Goal: Check status: Check status

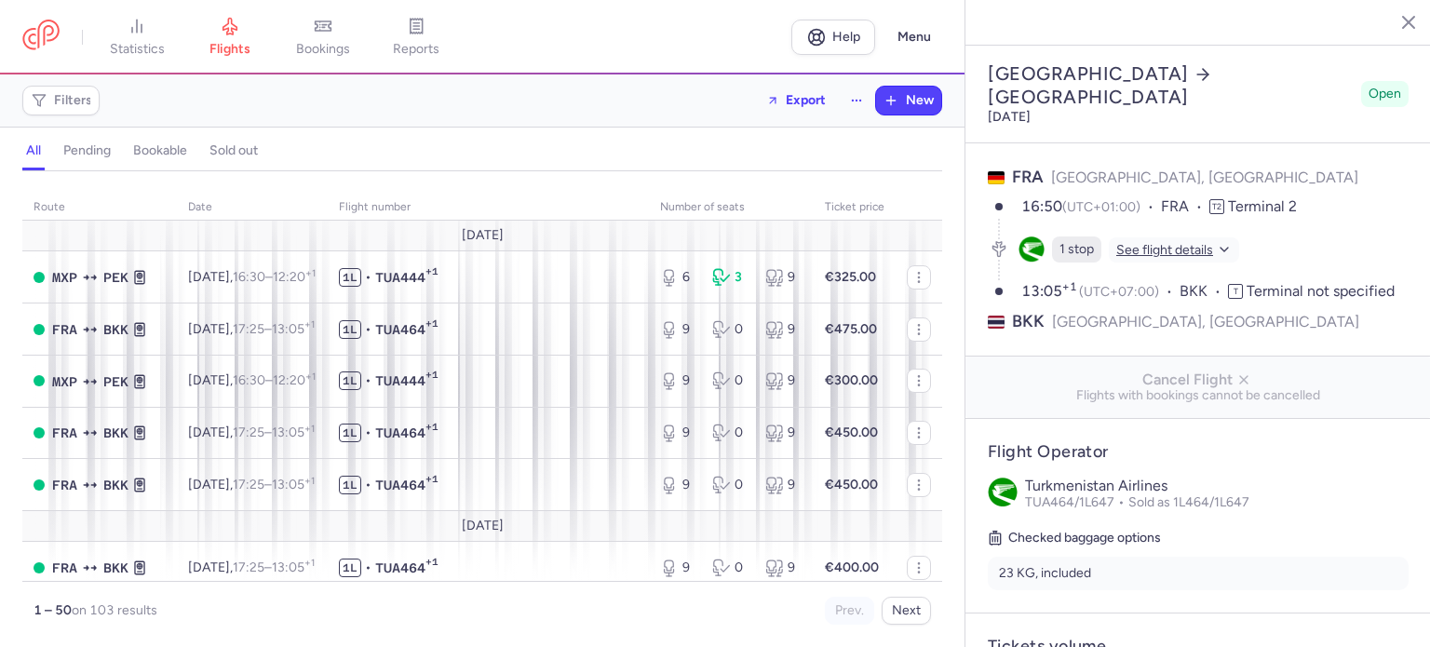
select select "days"
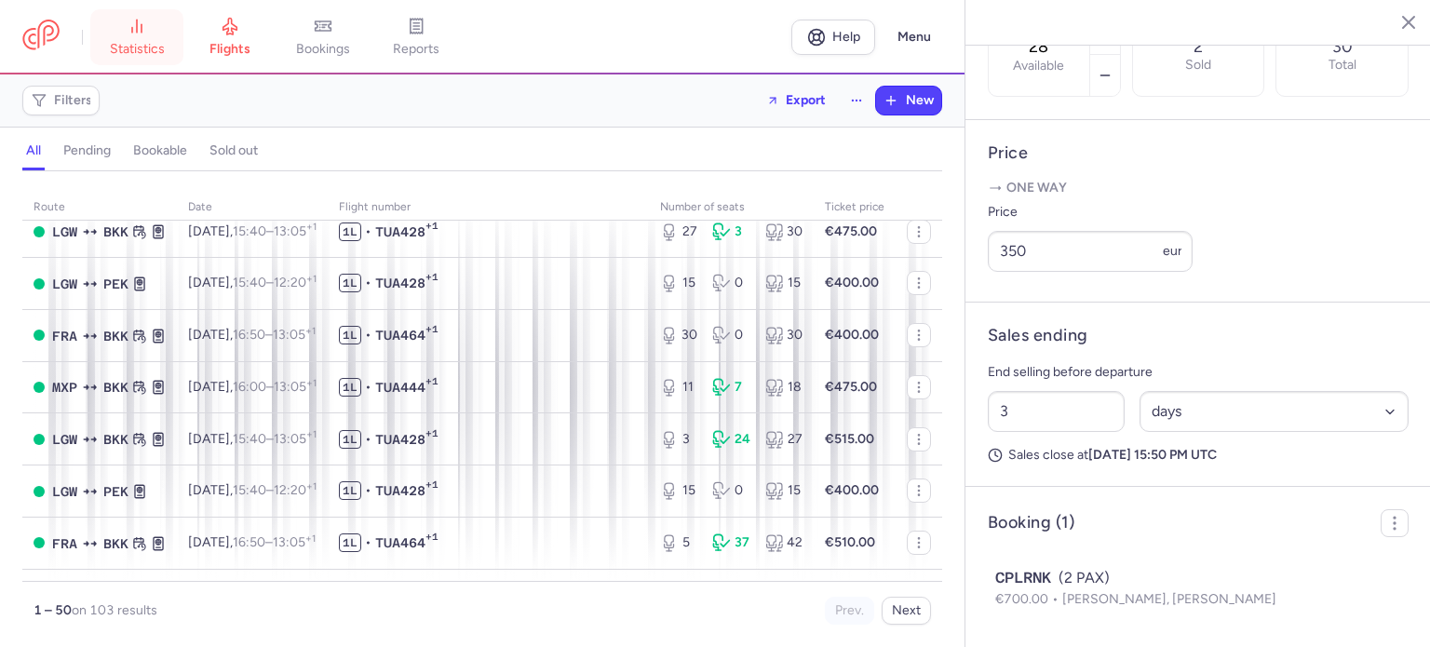
click at [147, 32] on link "statistics" at bounding box center [136, 37] width 93 height 41
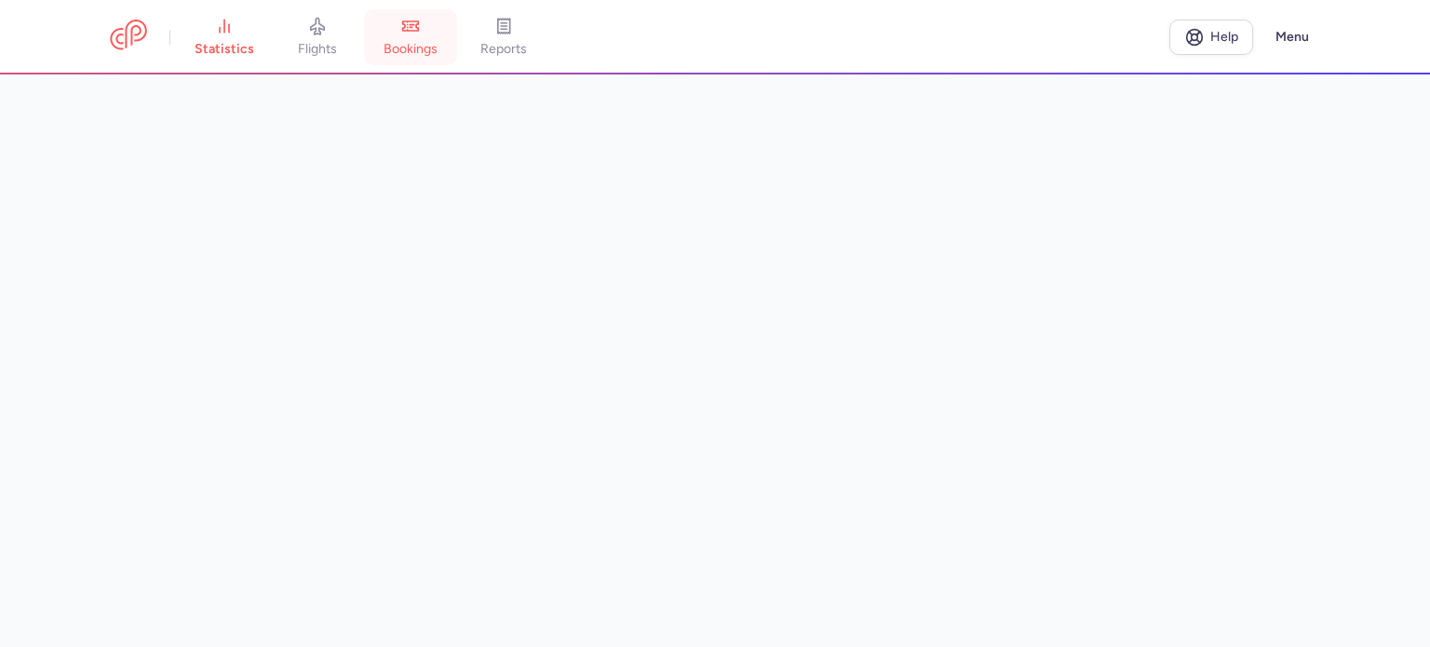
click at [407, 36] on link "bookings" at bounding box center [410, 37] width 93 height 41
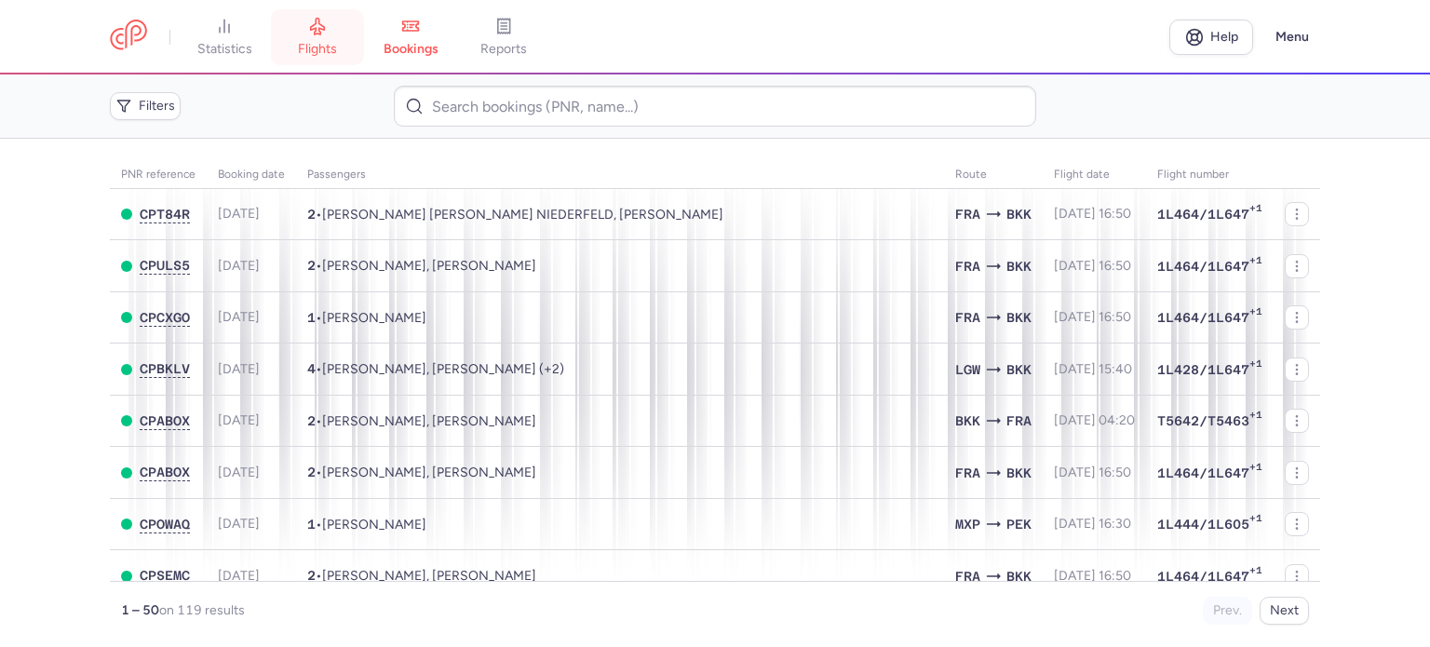
click at [316, 40] on link "flights" at bounding box center [317, 37] width 93 height 41
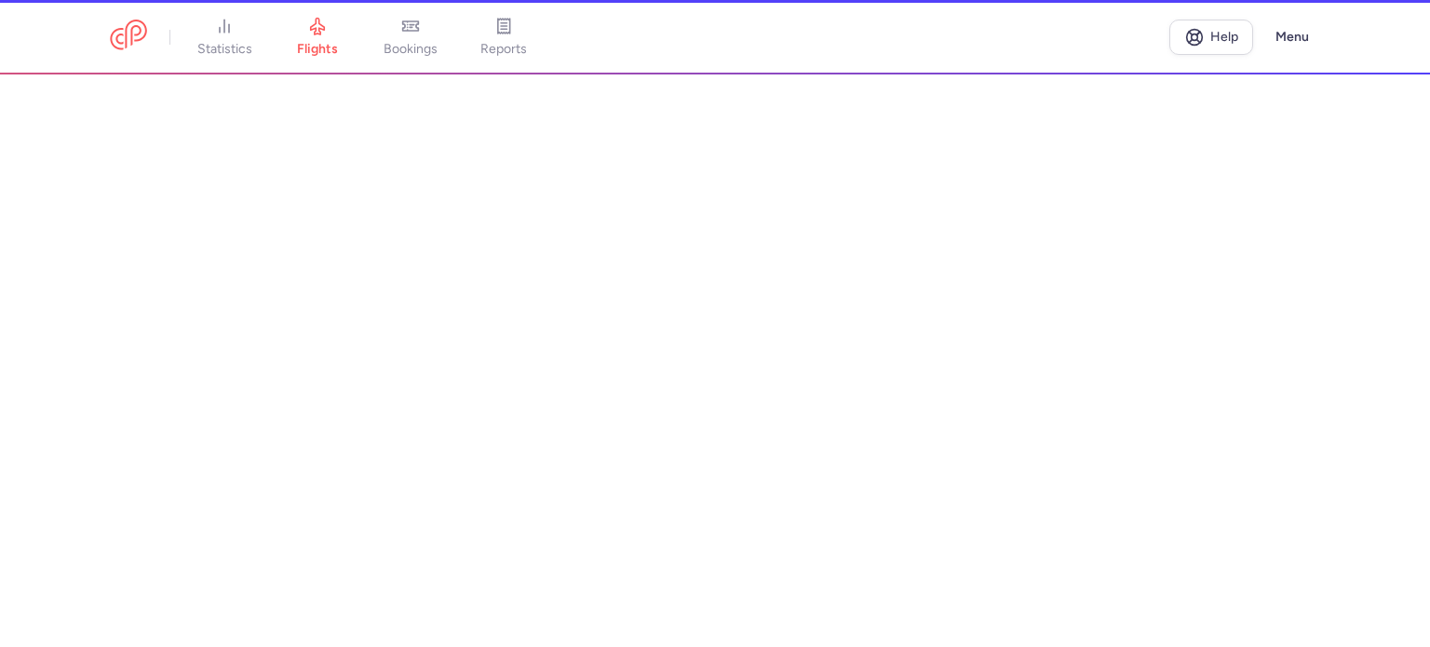
click at [311, 45] on li "flights" at bounding box center [317, 37] width 93 height 41
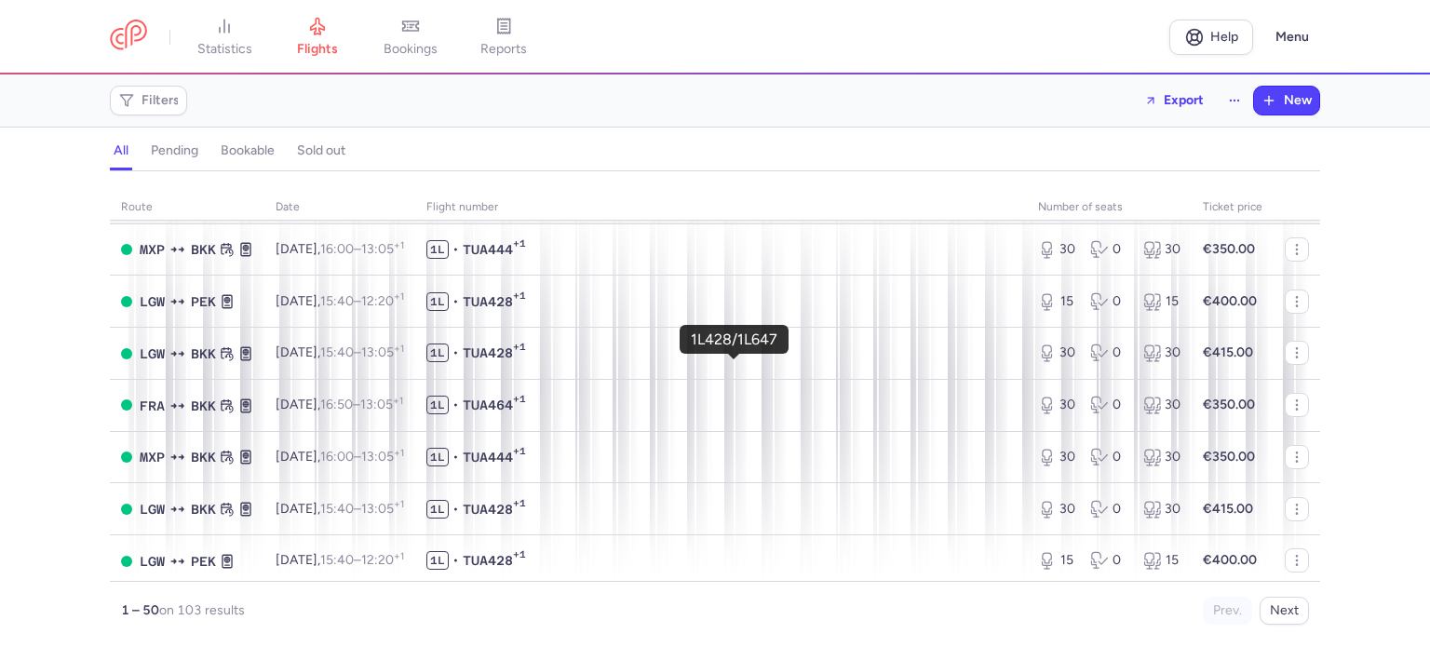
scroll to position [1303, 0]
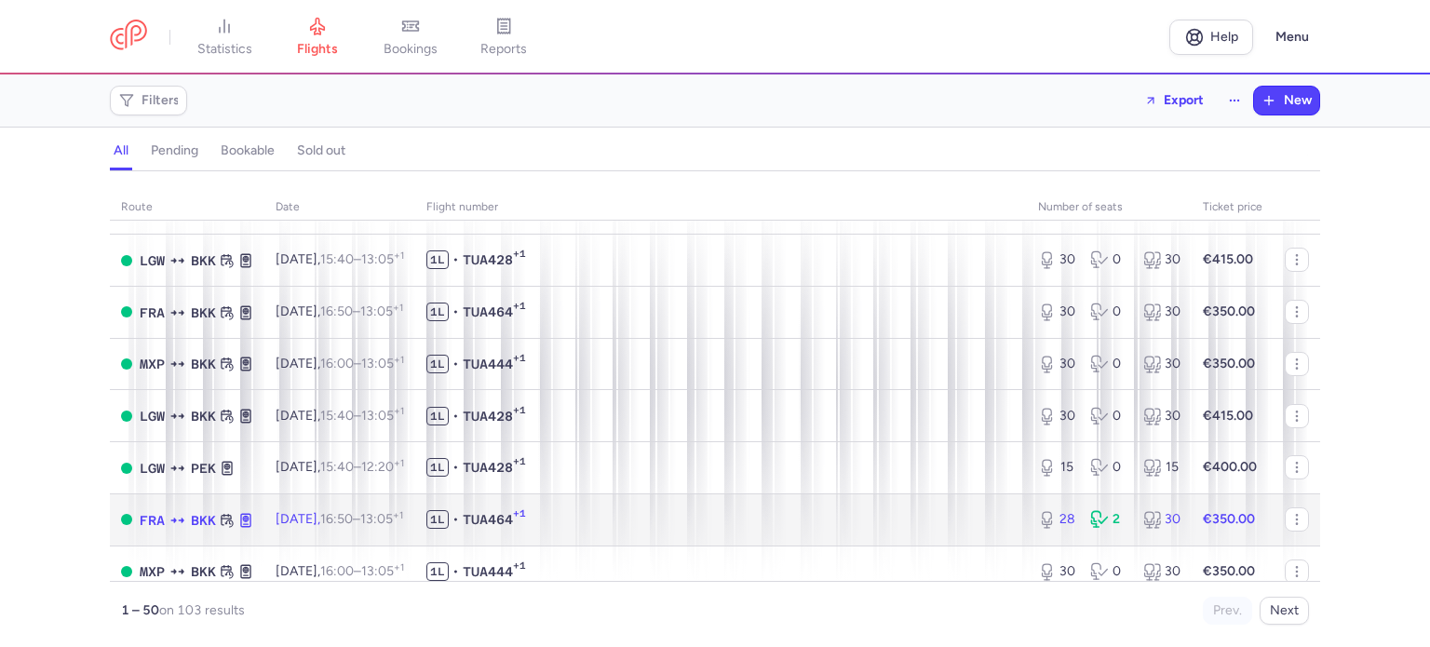
click at [614, 540] on td "1L • TUA464 +1" at bounding box center [721, 519] width 612 height 52
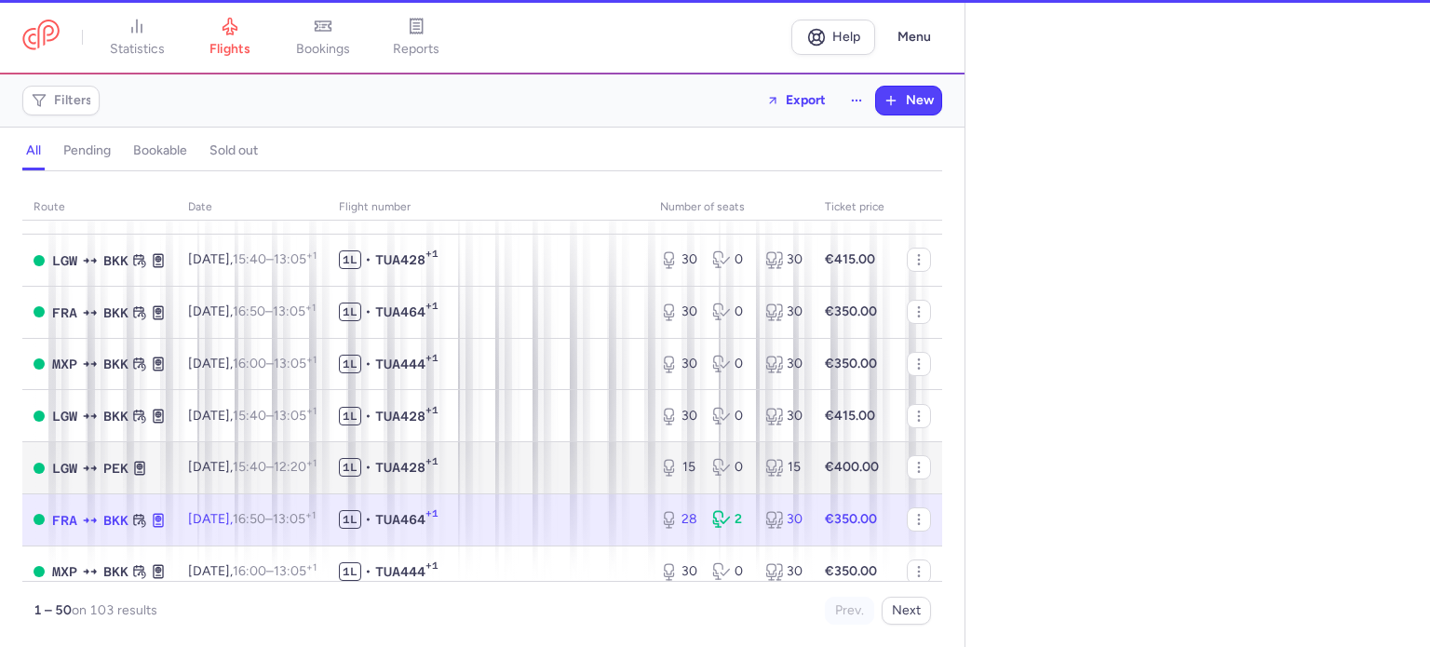
select select "days"
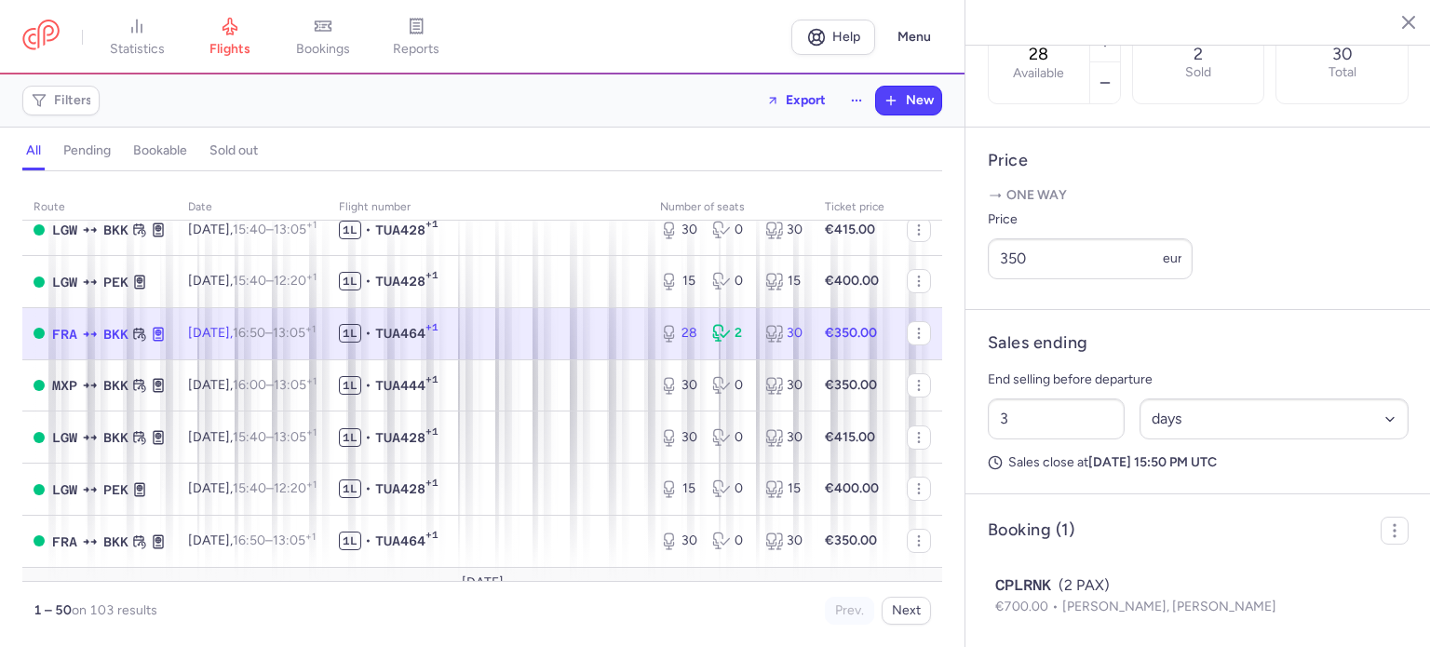
scroll to position [684, 0]
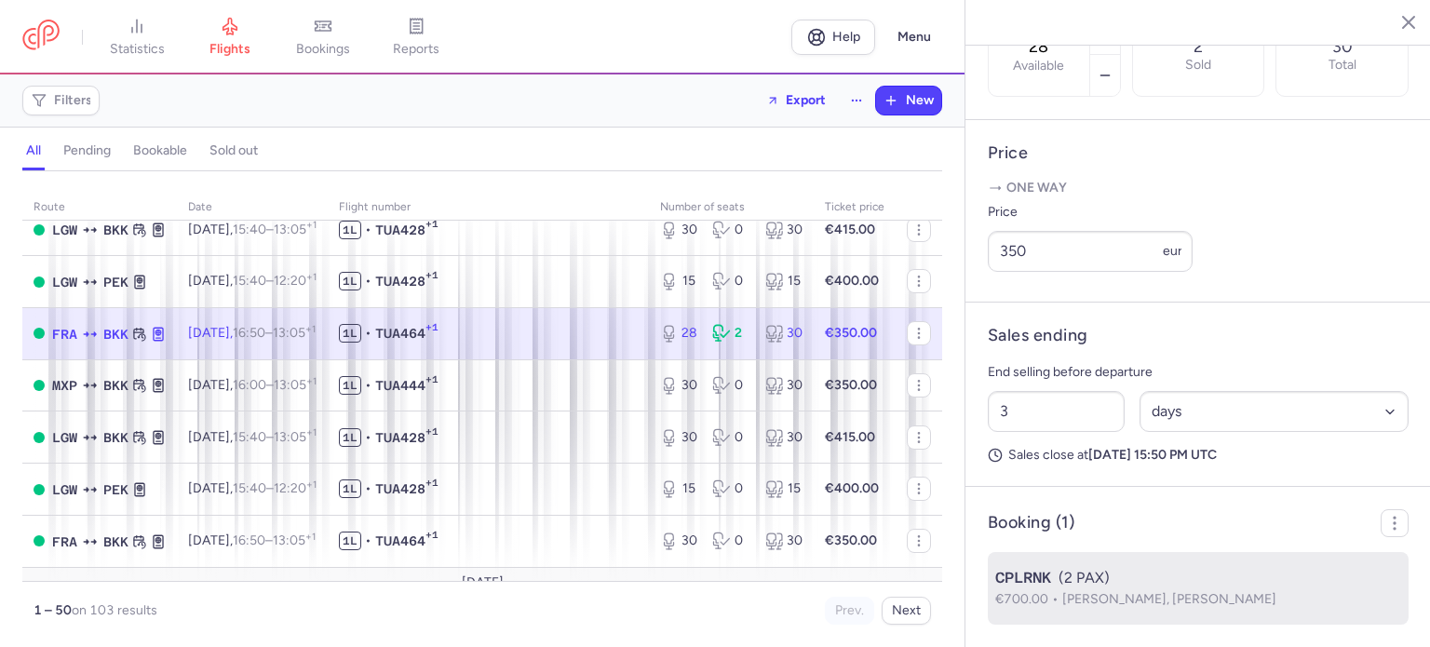
click at [1030, 583] on span "CPLRNK" at bounding box center [1023, 578] width 56 height 22
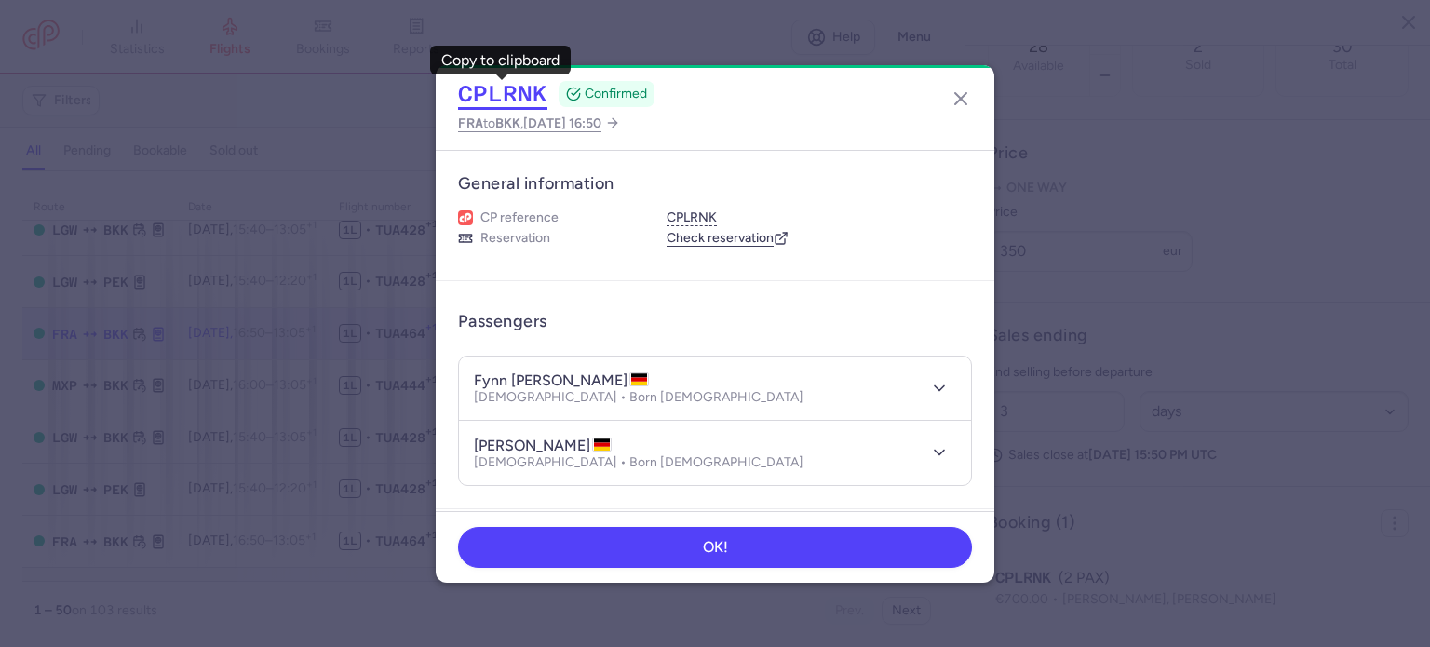
click at [520, 83] on button "CPLRNK" at bounding box center [502, 94] width 89 height 28
click at [964, 101] on line "button" at bounding box center [960, 98] width 11 height 11
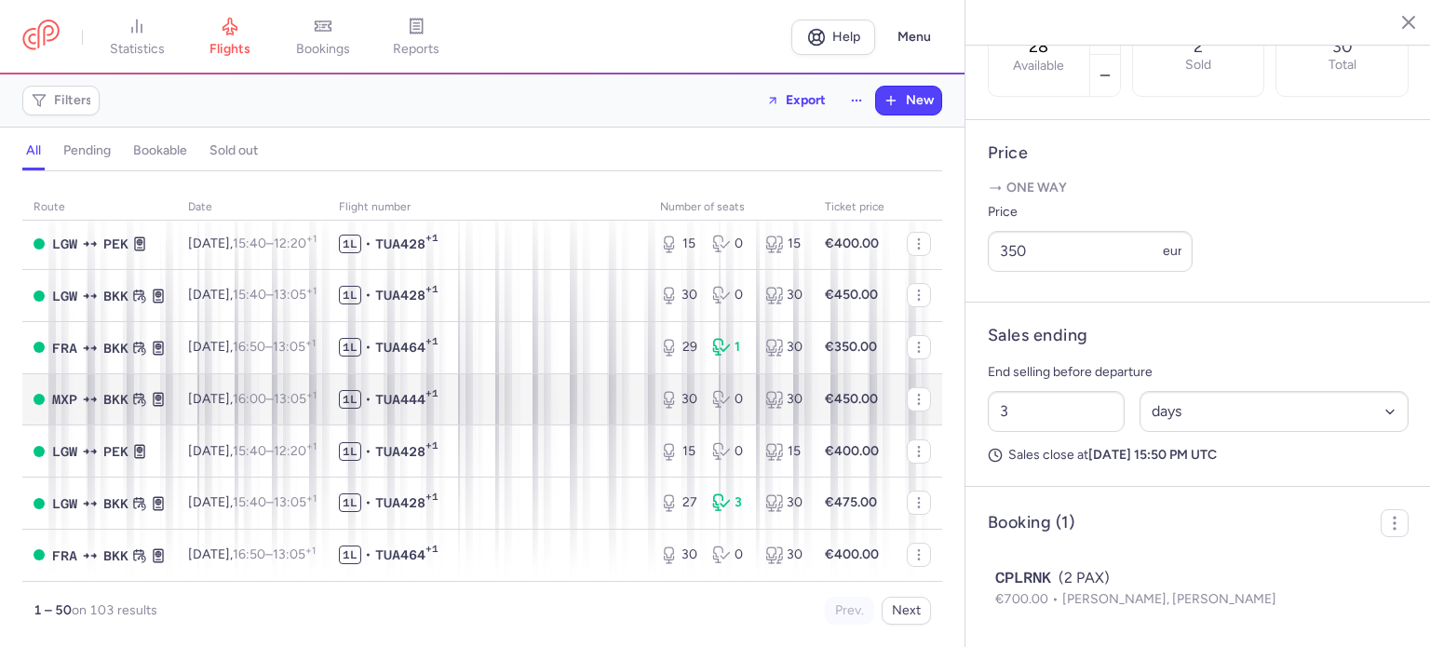
scroll to position [1955, 0]
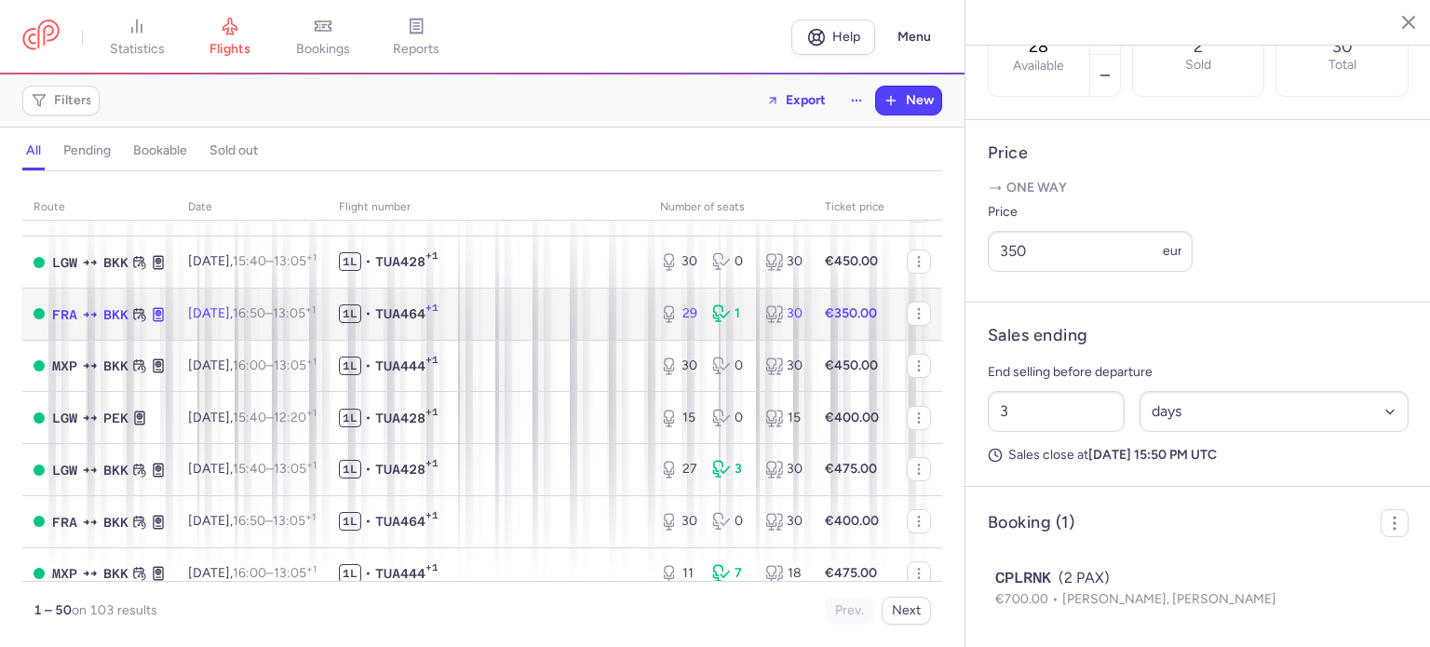
click at [527, 323] on span "1L • TUA464 +1" at bounding box center [488, 313] width 299 height 19
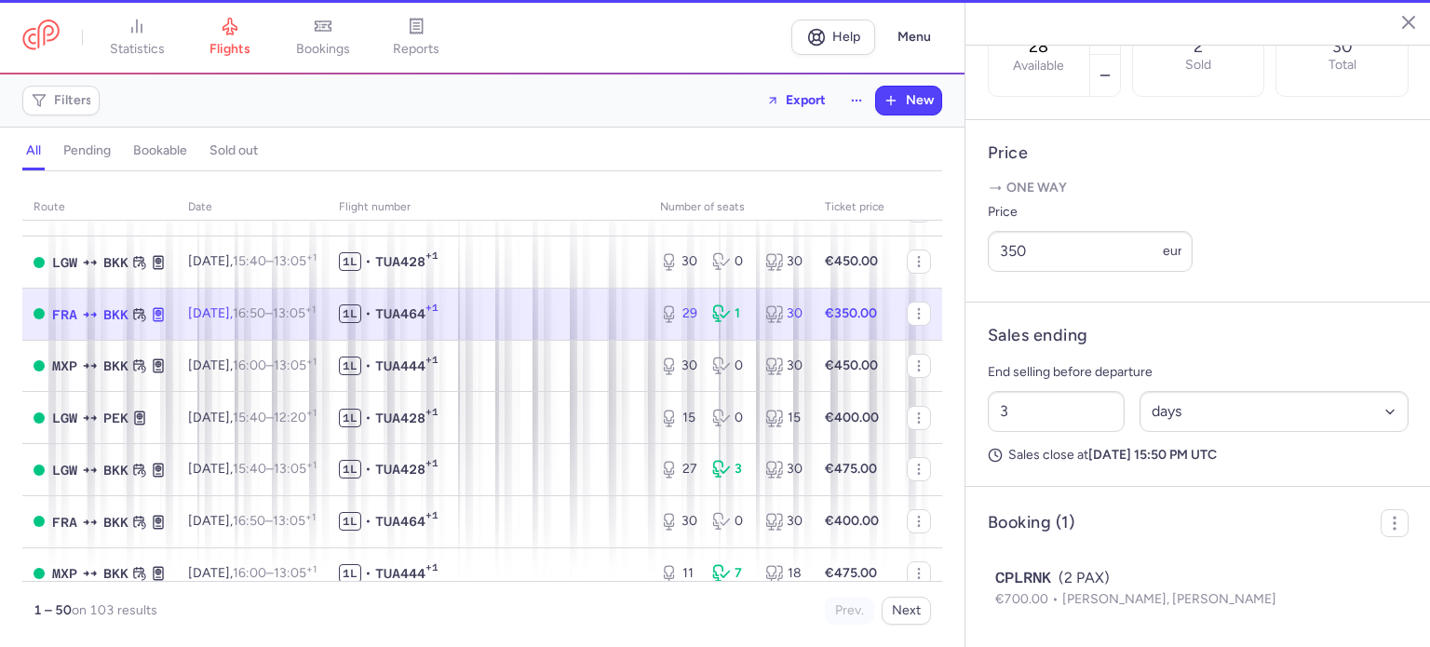
type input "29"
